Goal: Register for event/course

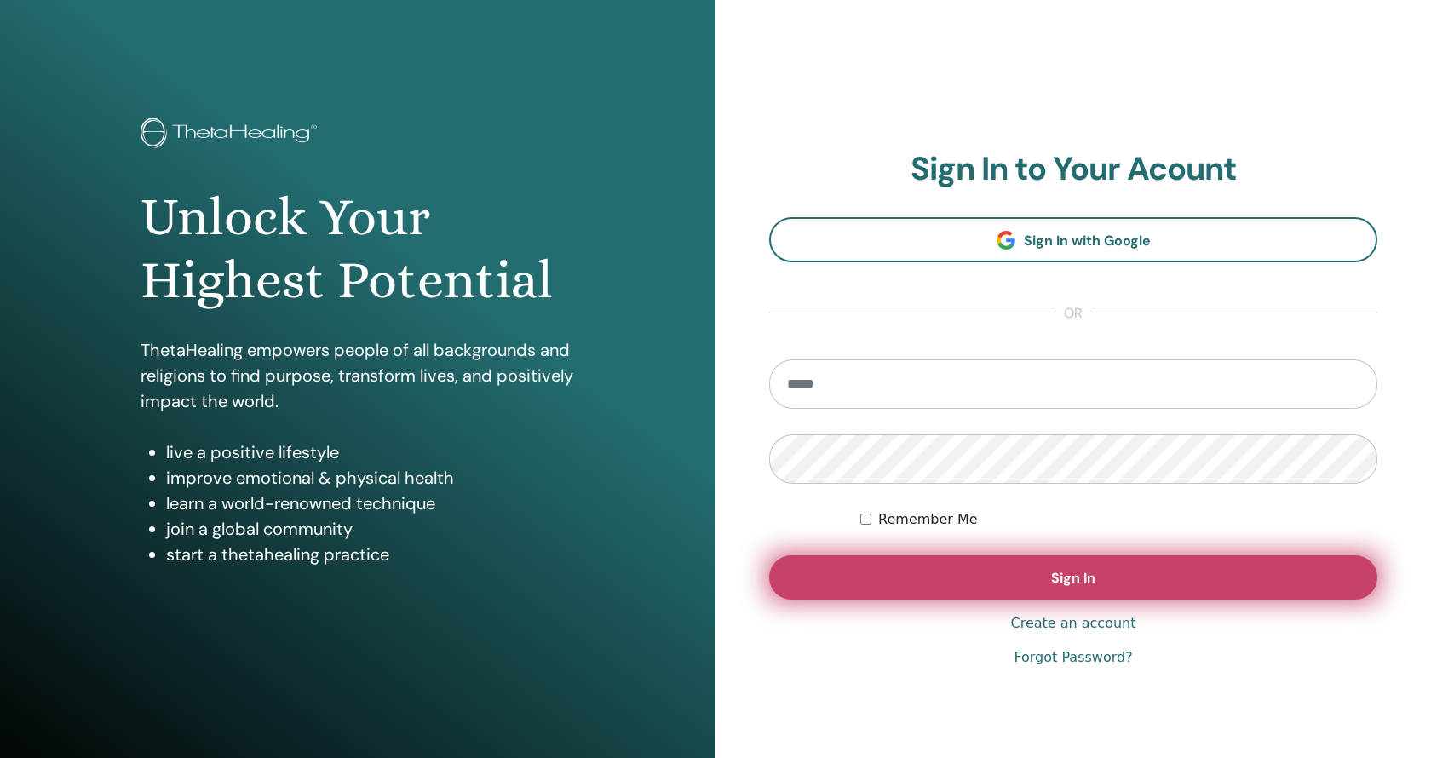
type input "**********"
drag, startPoint x: 1130, startPoint y: 572, endPoint x: 1142, endPoint y: 567, distance: 12.7
click at [1132, 573] on button "Sign In" at bounding box center [1073, 577] width 608 height 44
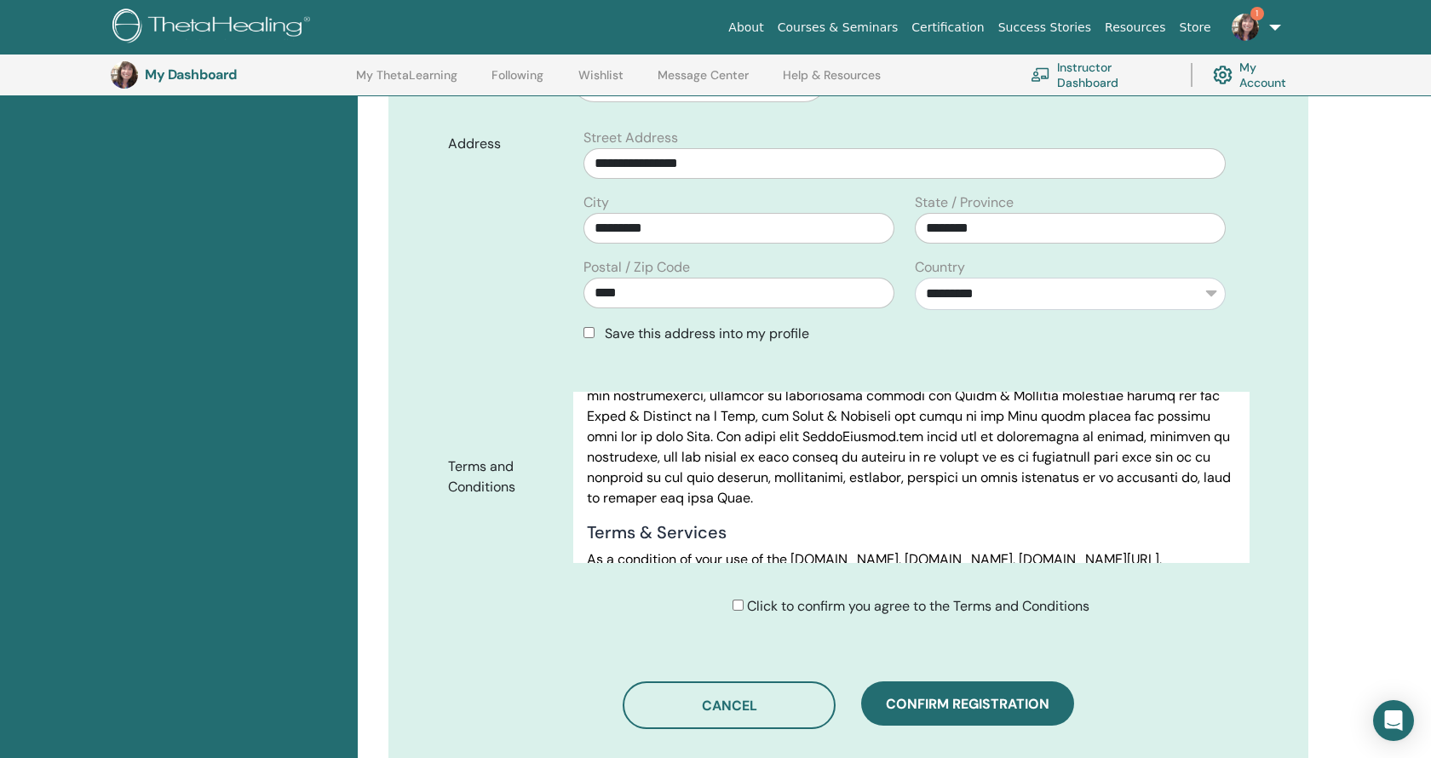
scroll to position [319, 0]
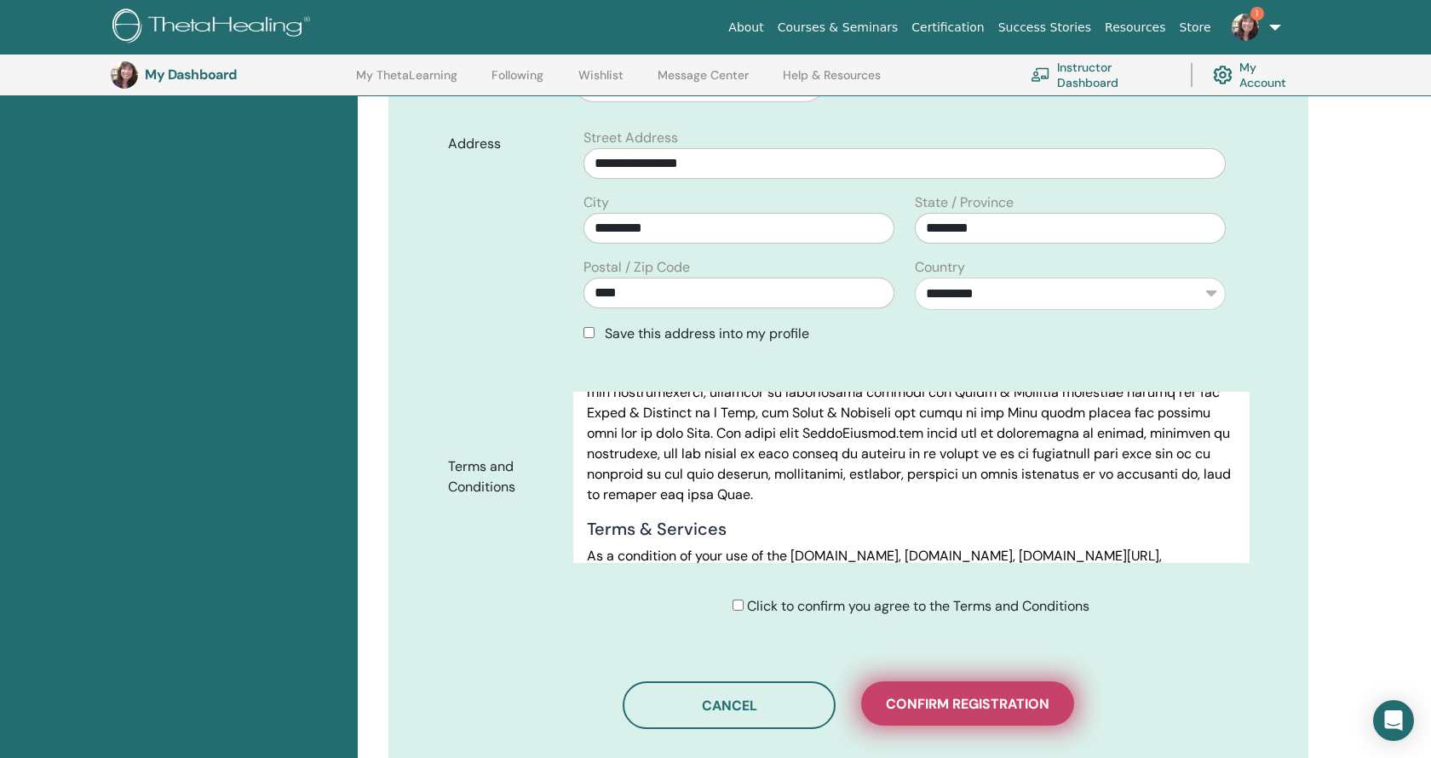
click at [958, 695] on span "Confirm registration" at bounding box center [968, 704] width 164 height 18
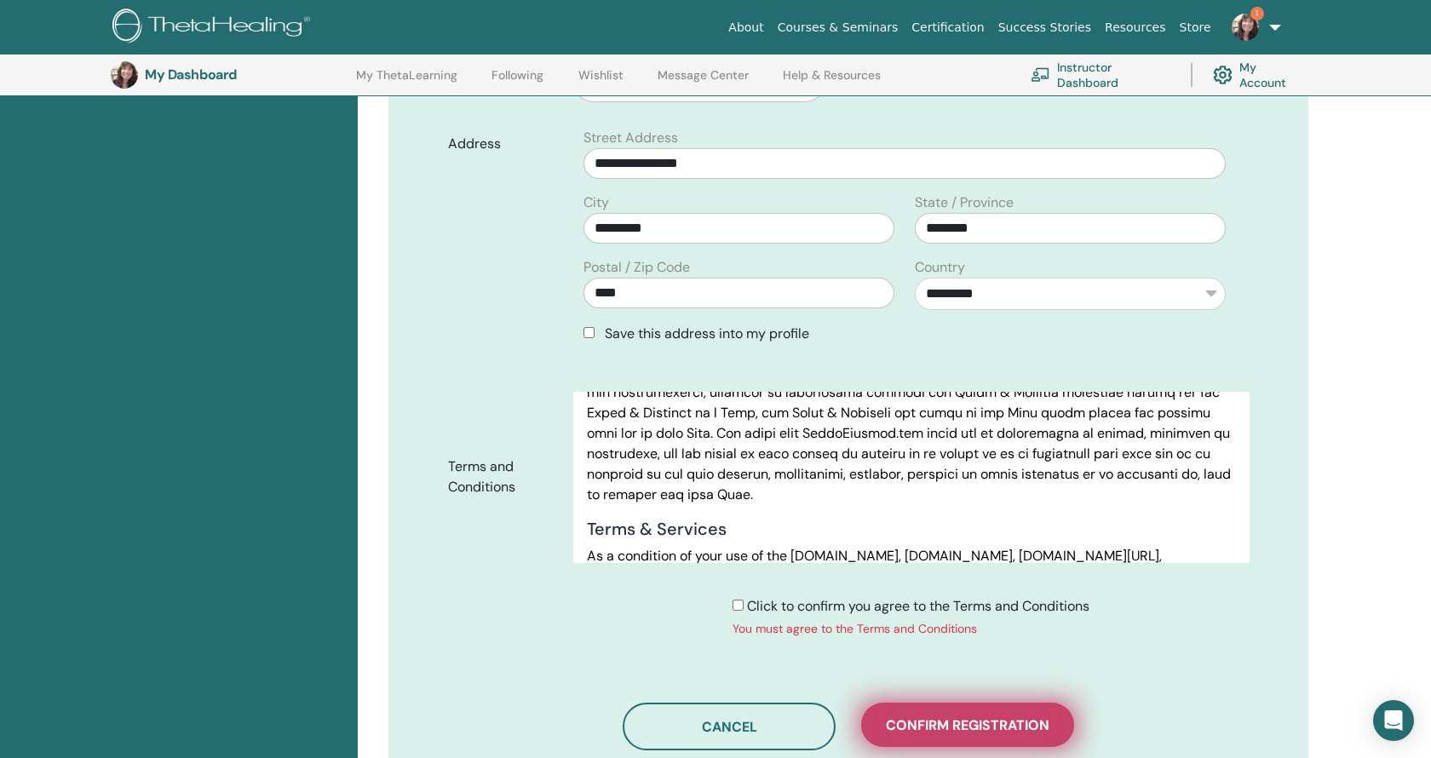
click at [969, 743] on button "Confirm registration" at bounding box center [967, 725] width 213 height 44
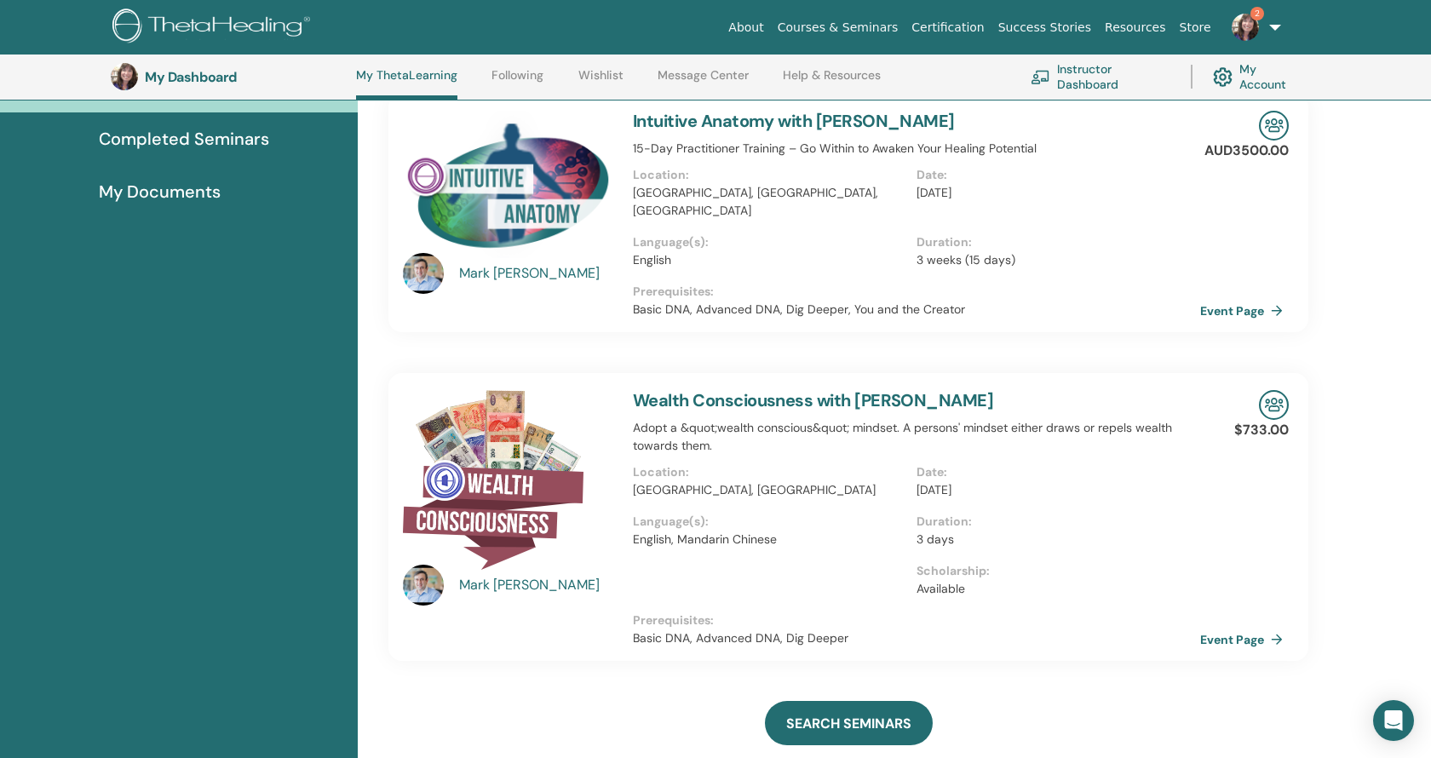
scroll to position [258, 0]
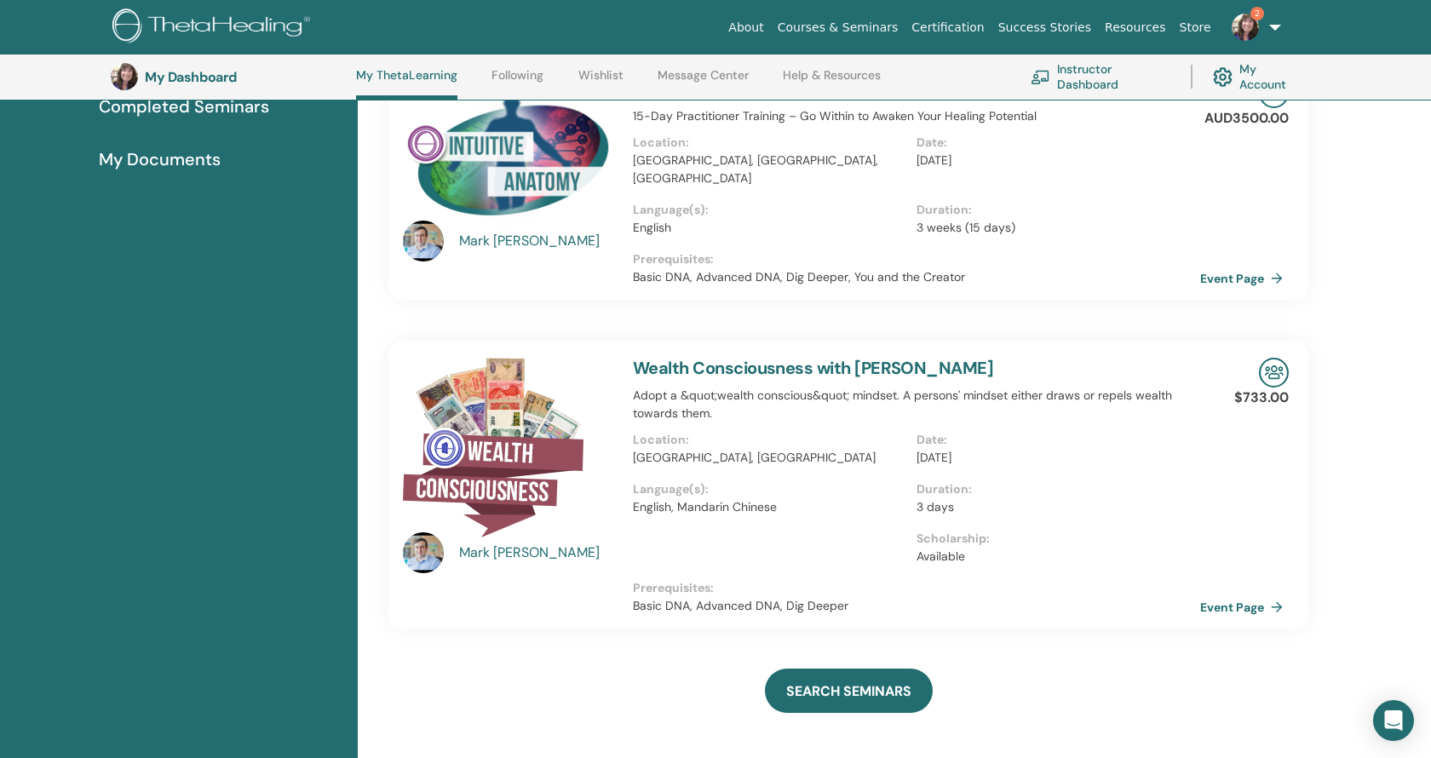
click at [1240, 25] on img at bounding box center [1245, 27] width 27 height 27
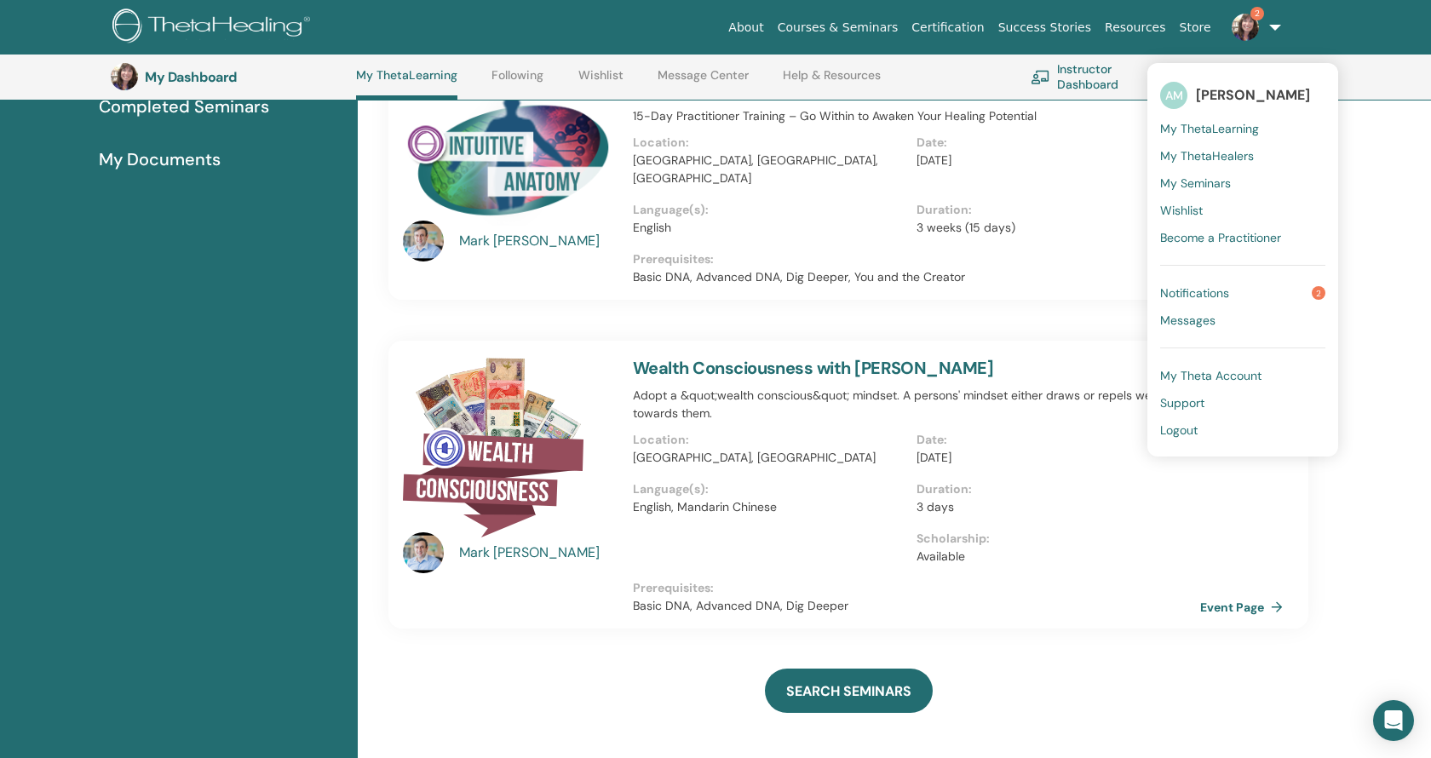
drag, startPoint x: 1235, startPoint y: 291, endPoint x: 1227, endPoint y: 296, distance: 9.5
click at [1235, 291] on link "Notifications 2" at bounding box center [1242, 292] width 165 height 27
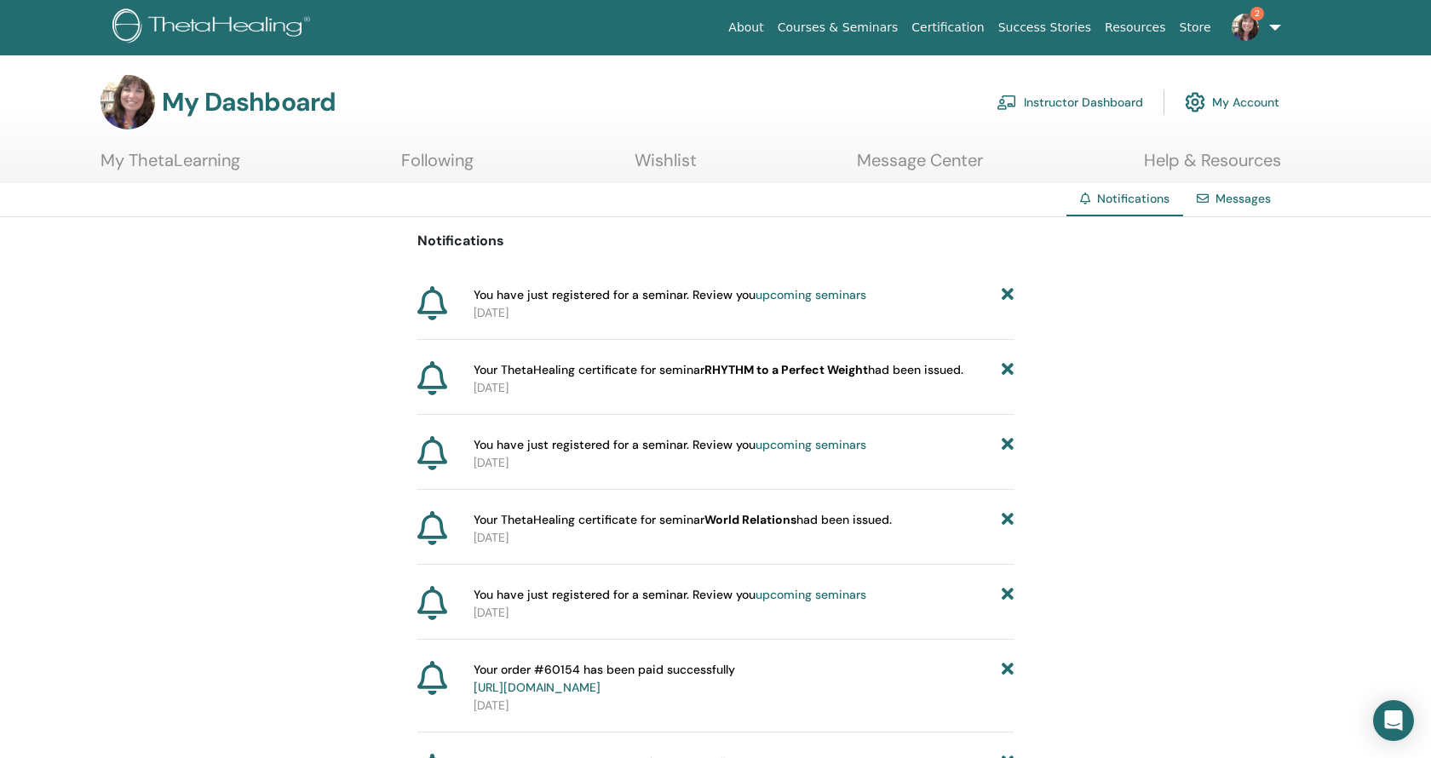
click at [1255, 15] on span "2" at bounding box center [1258, 14] width 14 height 14
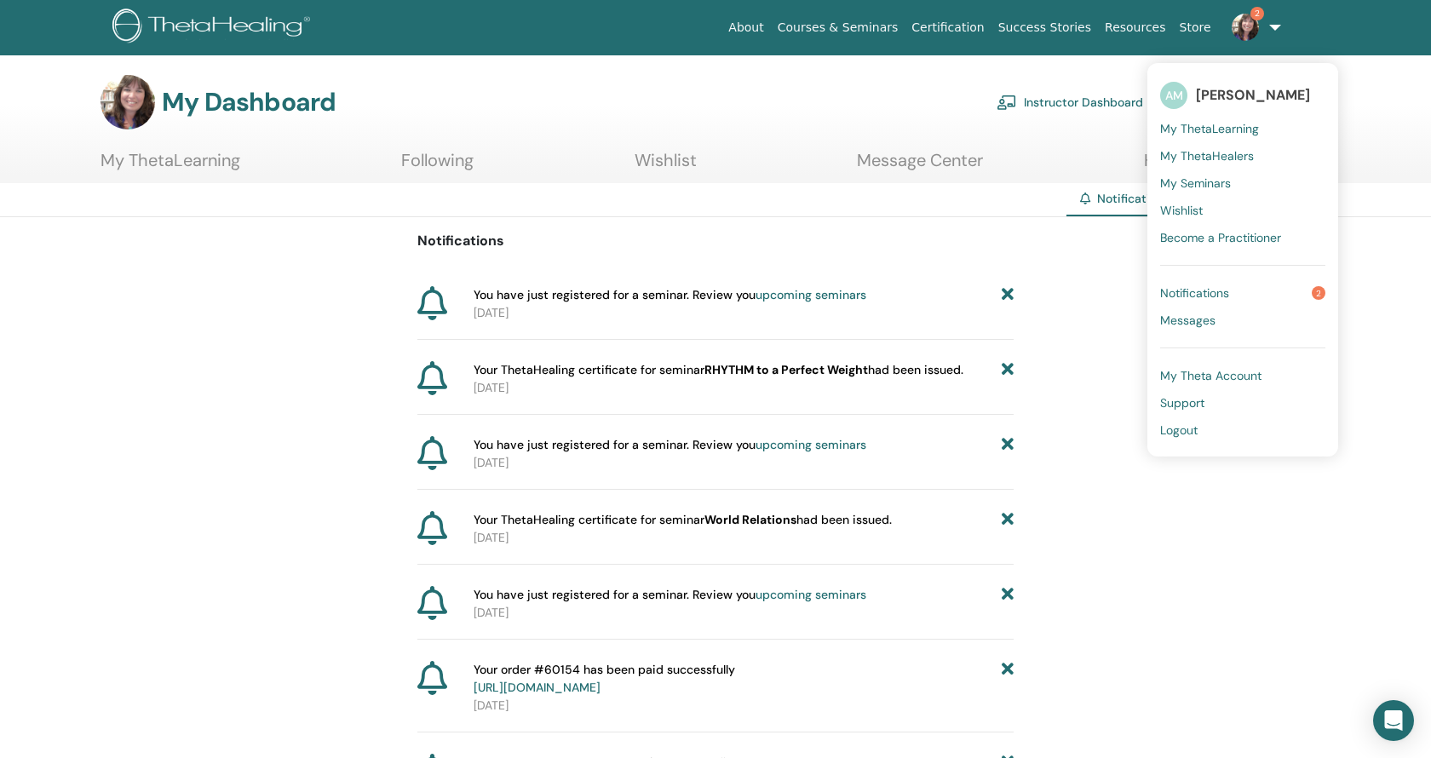
click at [1209, 291] on span "Notifications" at bounding box center [1194, 292] width 69 height 15
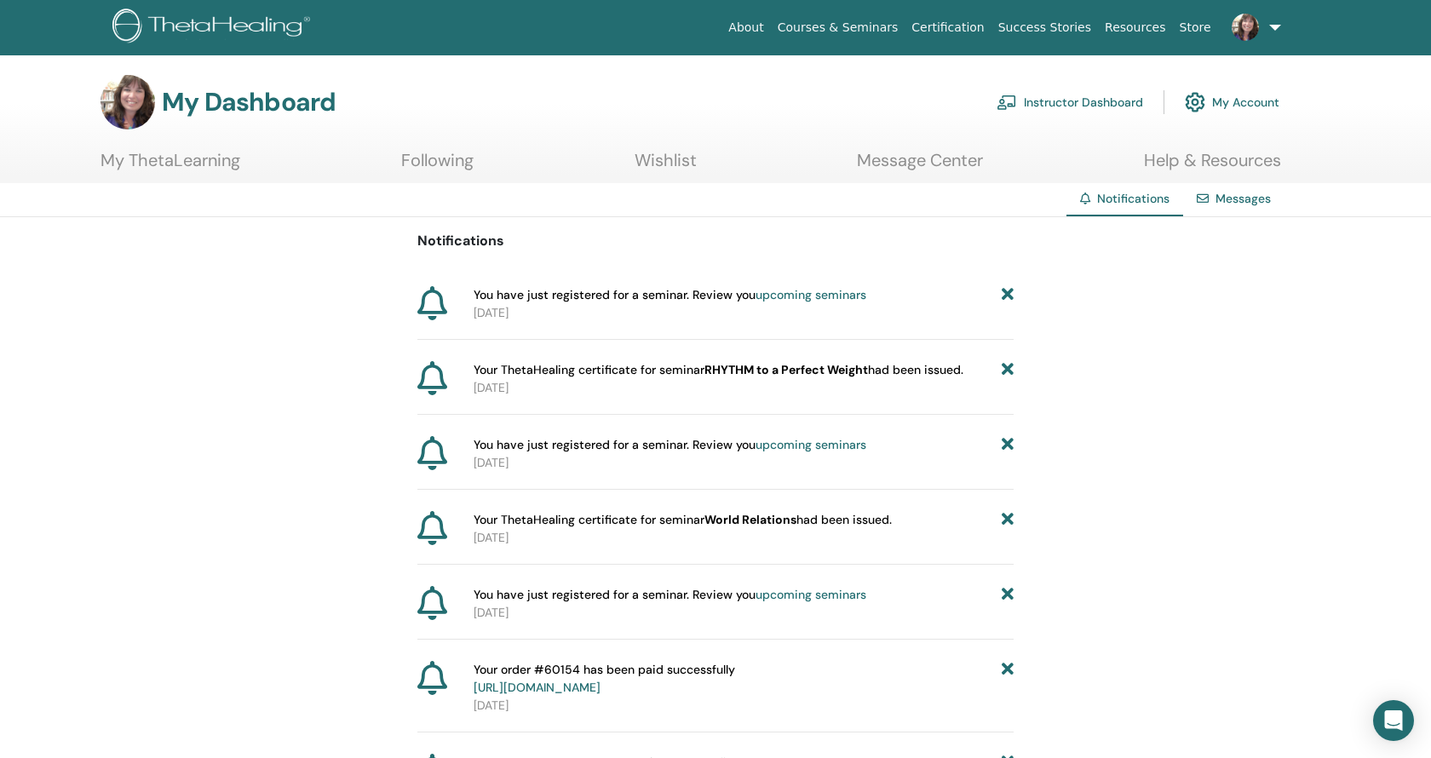
click at [1107, 189] on div "Notifications" at bounding box center [1125, 199] width 117 height 33
click at [1107, 193] on span "Notifications" at bounding box center [1133, 198] width 72 height 15
click at [1110, 193] on span "Notifications" at bounding box center [1133, 198] width 72 height 15
